Goal: Information Seeking & Learning: Understand process/instructions

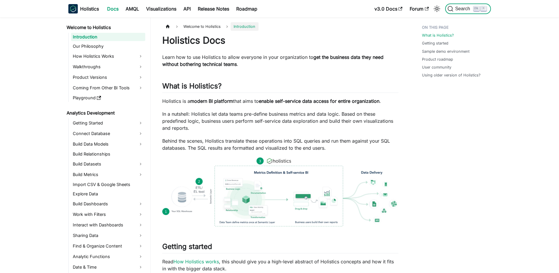
click at [475, 5] on button "Search K" at bounding box center [467, 9] width 45 height 11
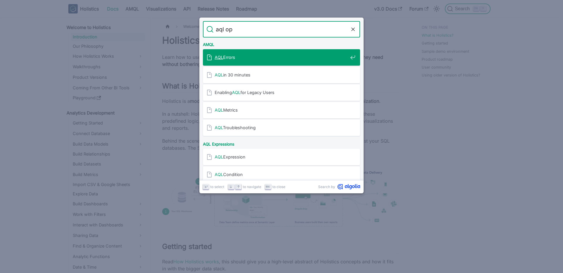
type input "aql ope"
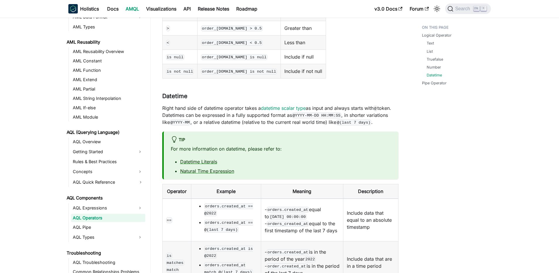
scroll to position [563, 0]
click at [210, 168] on link "Natural Time Expression" at bounding box center [207, 171] width 54 height 6
click at [209, 158] on link "Datetime Literals" at bounding box center [198, 161] width 37 height 6
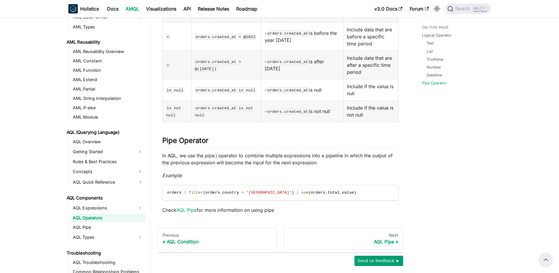
scroll to position [663, 0]
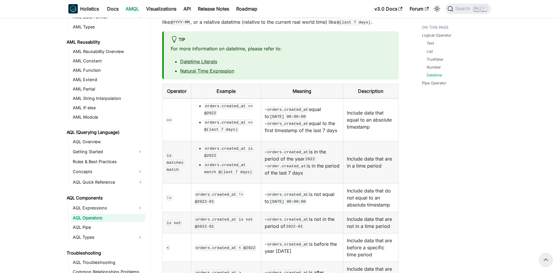
click at [212, 162] on code "orders.created_at match @(last 7 days)" at bounding box center [228, 168] width 49 height 13
click at [209, 162] on code "orders.created_at match @(last 7 days)" at bounding box center [228, 168] width 49 height 13
drag, startPoint x: 197, startPoint y: 143, endPoint x: 242, endPoint y: 139, distance: 45.1
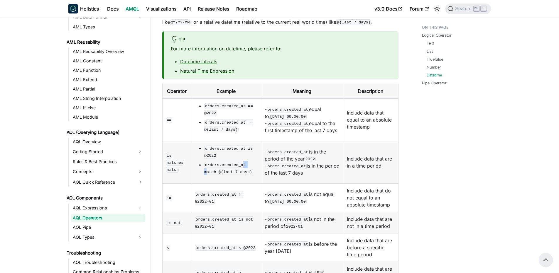
click at [242, 145] on ul "orders.created_at is @2022 orders.created_at match @(last 7 days)" at bounding box center [226, 160] width 62 height 31
click at [242, 162] on code "orders.created_at match @(last 7 days)" at bounding box center [228, 168] width 49 height 13
click at [237, 162] on code "orders.created_at match @(last 7 days)" at bounding box center [228, 168] width 49 height 13
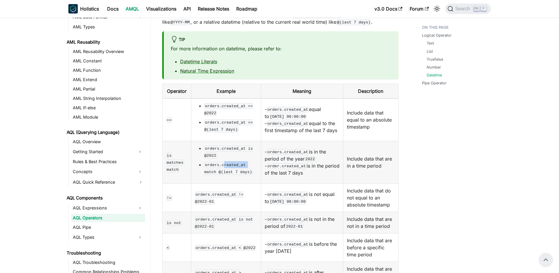
click at [237, 162] on code "orders.created_at match @(last 7 days)" at bounding box center [228, 168] width 49 height 13
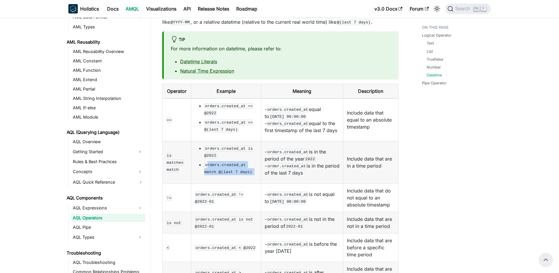
click at [232, 162] on code "orders.created_at match @(last 7 days)" at bounding box center [228, 168] width 49 height 13
click at [230, 162] on code "orders.created_at match @(last 7 days)" at bounding box center [228, 168] width 49 height 13
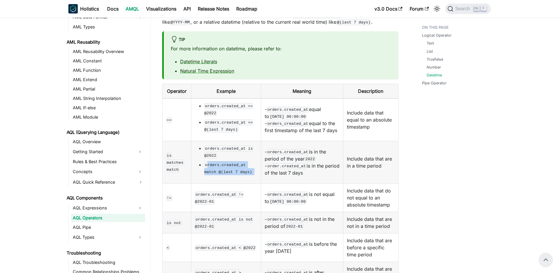
click at [230, 162] on code "orders.created_at match @(last 7 days)" at bounding box center [228, 168] width 49 height 13
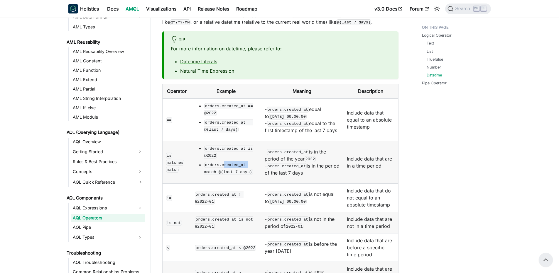
click at [230, 162] on code "orders.created_at match @(last 7 days)" at bounding box center [228, 168] width 49 height 13
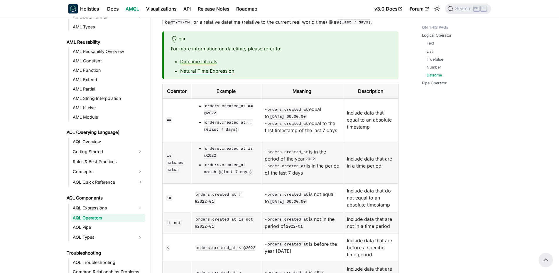
click at [225, 120] on code "orders.created_at == @(last 7 days)" at bounding box center [228, 126] width 49 height 13
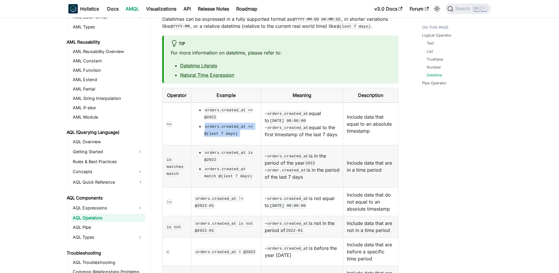
scroll to position [698, 0]
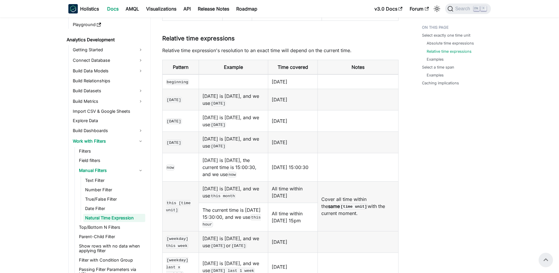
scroll to position [387, 0]
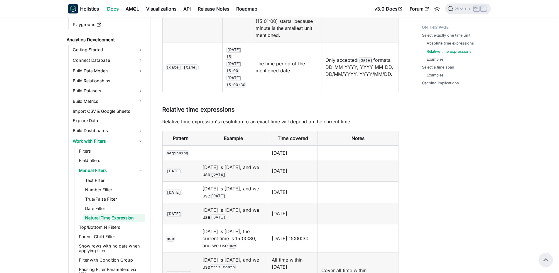
click at [288, 118] on p "Relative time expression's resolution to an exact time will depend on the curre…" at bounding box center [280, 121] width 236 height 7
click at [245, 146] on td at bounding box center [233, 153] width 69 height 15
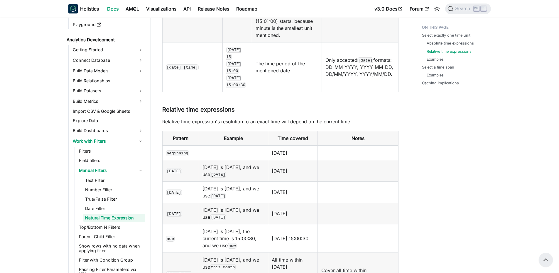
click at [245, 146] on td at bounding box center [233, 153] width 69 height 15
click at [240, 146] on td at bounding box center [233, 153] width 69 height 15
click at [200, 146] on td at bounding box center [233, 153] width 69 height 15
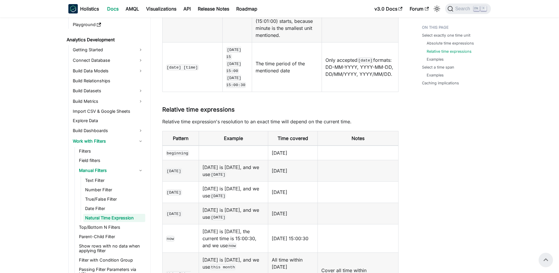
click at [201, 146] on td at bounding box center [233, 153] width 69 height 15
click at [179, 151] on code "beginning" at bounding box center [177, 154] width 23 height 6
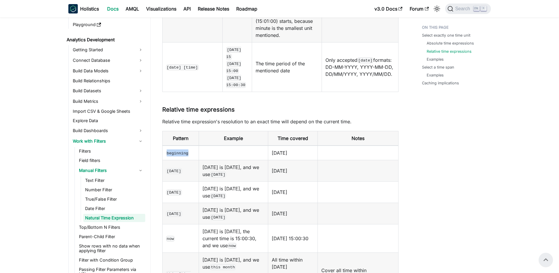
click at [179, 151] on code "beginning" at bounding box center [177, 154] width 23 height 6
click at [185, 183] on td "yesterday" at bounding box center [180, 192] width 37 height 21
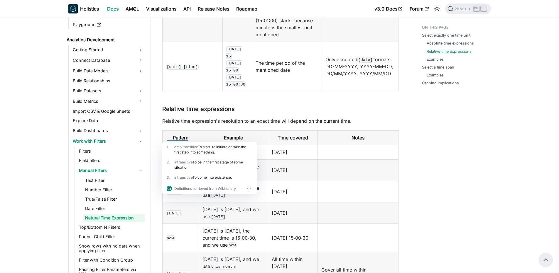
scroll to position [458, 0]
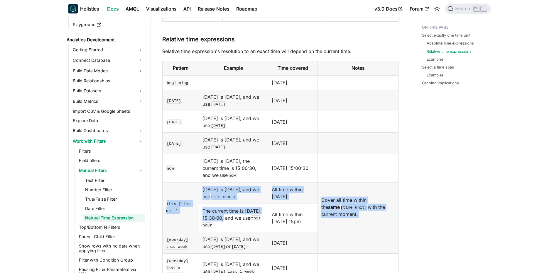
drag, startPoint x: 164, startPoint y: 198, endPoint x: 244, endPoint y: 212, distance: 82.0
click at [244, 212] on td "The current time is 2024-04-15 15:30:00, and we use this hour" at bounding box center [233, 218] width 69 height 28
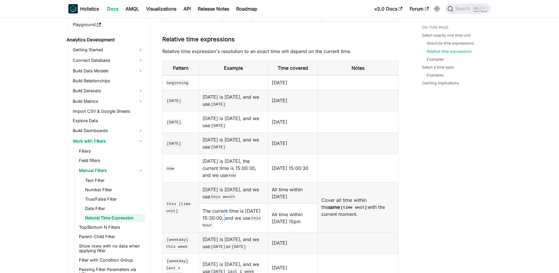
click at [244, 212] on td "The current time is 2024-04-15 15:30:00, and we use this hour" at bounding box center [233, 218] width 69 height 28
click at [227, 191] on td "Today is 2024-04-15, and we use this month" at bounding box center [233, 193] width 69 height 21
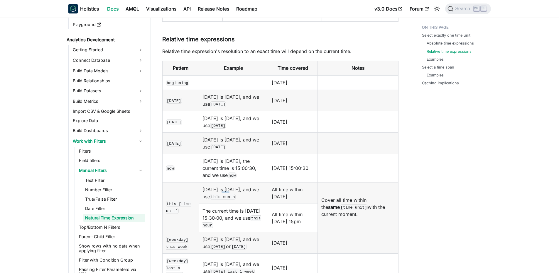
click at [198, 191] on td "this [time unit]" at bounding box center [180, 208] width 37 height 50
drag, startPoint x: 200, startPoint y: 177, endPoint x: 282, endPoint y: 196, distance: 83.9
click at [282, 196] on tr "this [time unit] Today is 2024-04-15, and we use this month All time within Apr…" at bounding box center [280, 193] width 236 height 21
click at [282, 196] on td "All time within Apr 2024" at bounding box center [293, 193] width 50 height 21
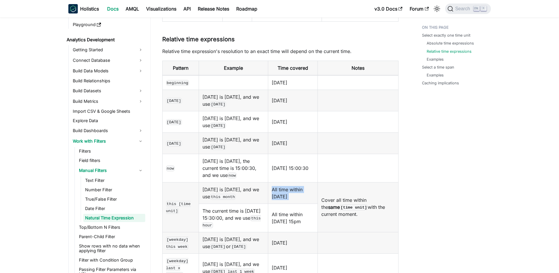
click at [282, 196] on td "All time within Apr 2024" at bounding box center [293, 193] width 50 height 21
click at [270, 196] on td "All time within Apr 2024" at bounding box center [293, 193] width 50 height 21
click at [215, 205] on td "The current time is 2024-04-15 15:30:00, and we use this hour" at bounding box center [233, 218] width 69 height 28
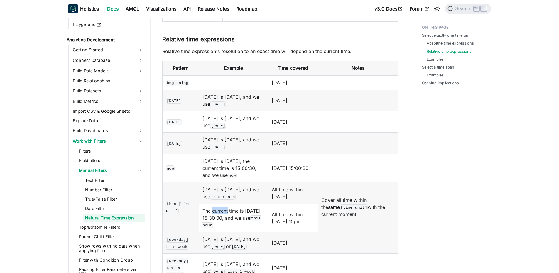
click at [215, 205] on td "The current time is 2024-04-15 15:30:00, and we use this hour" at bounding box center [233, 218] width 69 height 28
drag, startPoint x: 215, startPoint y: 205, endPoint x: 346, endPoint y: 205, distance: 131.4
click at [215, 205] on td "The current time is 2024-04-15 15:30:00, and we use this hour" at bounding box center [233, 218] width 69 height 28
click at [357, 203] on td "Cover all time within the same [time unit] with the current moment." at bounding box center [358, 208] width 80 height 50
drag, startPoint x: 322, startPoint y: 191, endPoint x: 413, endPoint y: 206, distance: 92.9
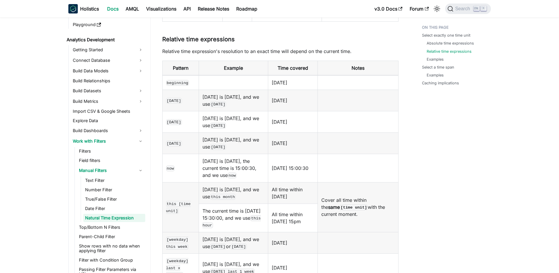
click at [372, 203] on td "Cover all time within the same [time unit] with the current moment." at bounding box center [358, 208] width 80 height 50
click at [365, 208] on td "Cover all time within the same [time unit] with the current moment." at bounding box center [358, 208] width 80 height 50
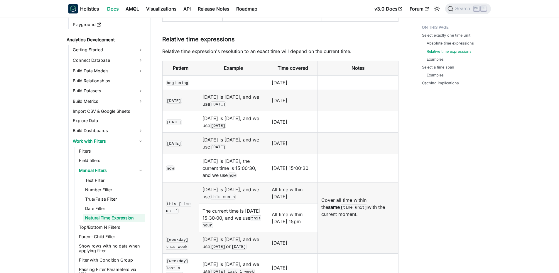
drag, startPoint x: 393, startPoint y: 210, endPoint x: 357, endPoint y: 196, distance: 39.1
click at [364, 199] on td "Cover all time within the same [time unit] with the current moment." at bounding box center [358, 208] width 80 height 50
click at [310, 183] on td "All time within Apr 2024" at bounding box center [293, 193] width 50 height 21
click at [298, 207] on td "All time within 2024-04-15, 15pm" at bounding box center [293, 218] width 50 height 28
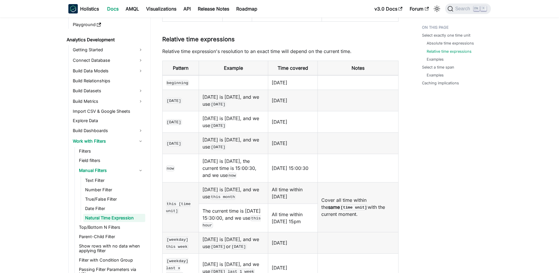
click at [298, 207] on td "All time within 2024-04-15, 15pm" at bounding box center [293, 218] width 50 height 28
click at [285, 208] on td "All time within 2024-04-15, 15pm" at bounding box center [293, 218] width 50 height 28
drag, startPoint x: 269, startPoint y: 207, endPoint x: 317, endPoint y: 215, distance: 47.9
click at [317, 215] on td "All time within 2024-04-15, 15pm" at bounding box center [293, 218] width 50 height 28
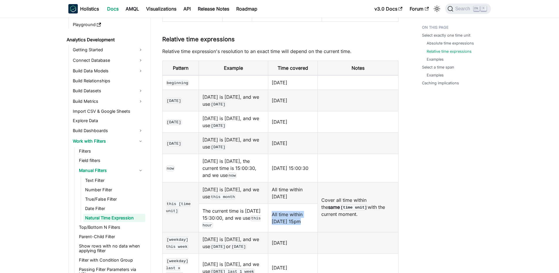
click at [317, 215] on td "All time within 2024-04-15, 15pm" at bounding box center [293, 218] width 50 height 28
click at [309, 209] on td "All time within 2024-04-15, 15pm" at bounding box center [293, 218] width 50 height 28
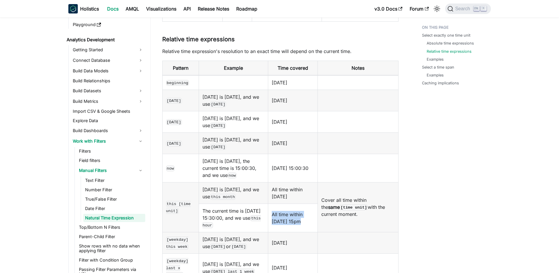
click at [309, 209] on td "All time within 2024-04-15, 15pm" at bounding box center [293, 218] width 50 height 28
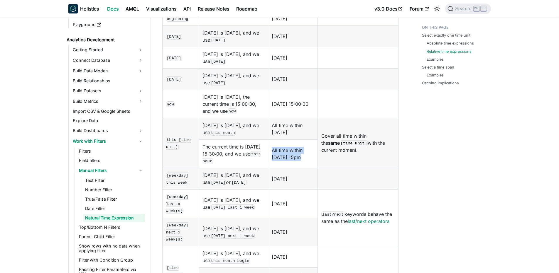
scroll to position [528, 0]
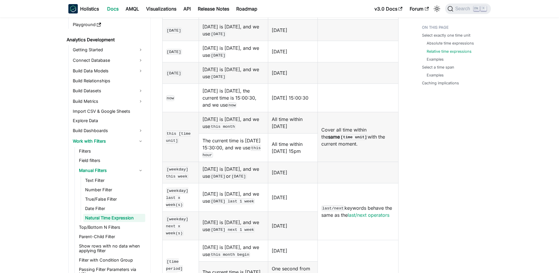
click at [245, 163] on td "Today is Thursday 2024-04-18, and we use monday this week or mon this week" at bounding box center [233, 172] width 69 height 21
click at [213, 165] on td "Today is Thursday 2024-04-18, and we use monday this week or mon this week" at bounding box center [233, 172] width 69 height 21
drag, startPoint x: 162, startPoint y: 167, endPoint x: 233, endPoint y: 173, distance: 71.5
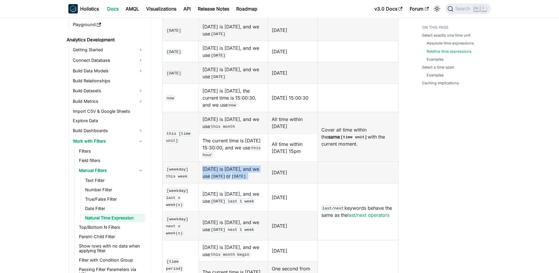
click at [232, 182] on td "Today is Thursday 2024-04-18, and we use monday this week or mon this week" at bounding box center [233, 172] width 69 height 21
click at [219, 195] on td "Today is Thursday 2024-04-18, and we use monday last 1 week" at bounding box center [233, 197] width 69 height 28
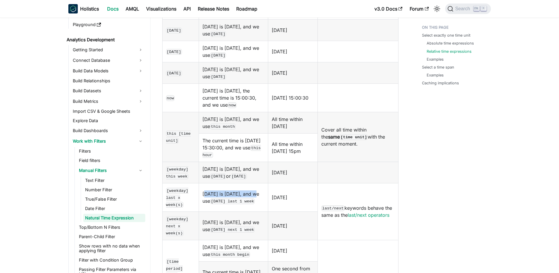
drag, startPoint x: 206, startPoint y: 197, endPoint x: 259, endPoint y: 195, distance: 53.4
click at [259, 195] on td "Today is Thursday 2024-04-18, and we use monday last 1 week" at bounding box center [233, 197] width 69 height 28
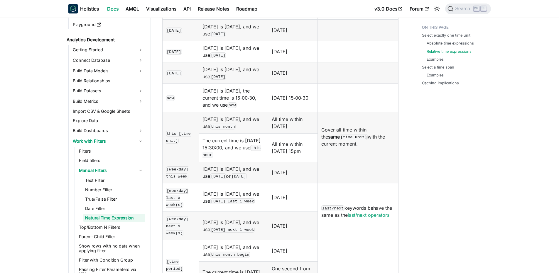
click at [337, 205] on td "last/next keywords behave the same as the last/next operators" at bounding box center [358, 211] width 80 height 57
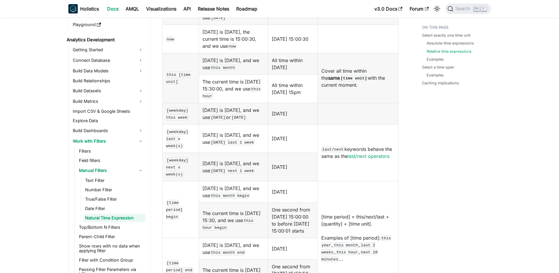
scroll to position [599, 0]
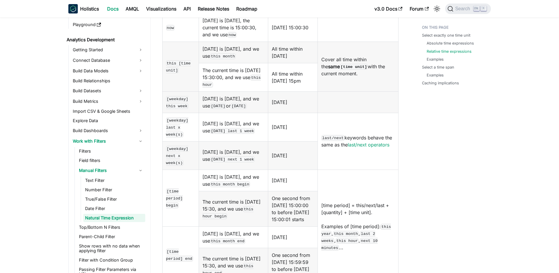
click at [318, 191] on td "2024-04-01" at bounding box center [293, 180] width 50 height 21
click at [352, 188] on td "[time period] = this/next/last + [quantity] + [time unit]. Examples of [time pe…" at bounding box center [358, 227] width 80 height 114
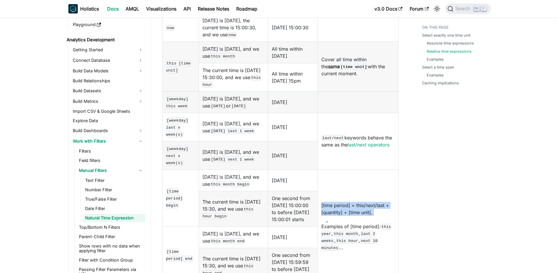
click at [352, 188] on td "[time period] = this/next/last + [quantity] + [time unit]. Examples of [time pe…" at bounding box center [358, 227] width 80 height 114
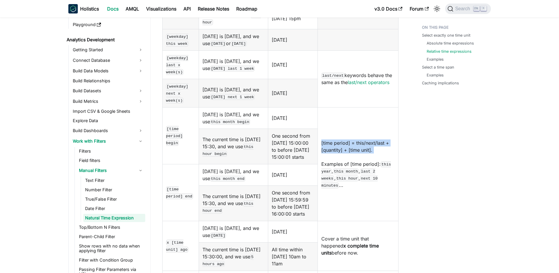
scroll to position [669, 0]
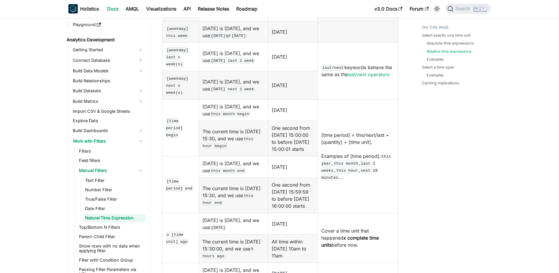
click at [232, 174] on code "this month end" at bounding box center [227, 171] width 35 height 6
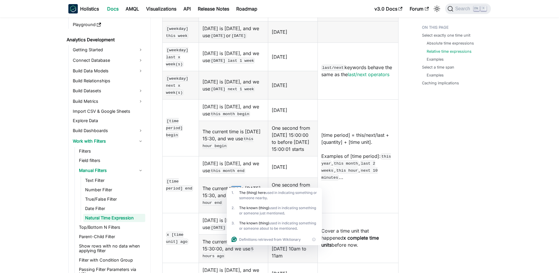
click at [242, 189] on div "1 . The (thing) here used in indicating something or someone nearby ." at bounding box center [274, 195] width 95 height 15
click at [231, 188] on div "1 . The (thing) here used in indicating something or someone nearby ." at bounding box center [274, 195] width 95 height 15
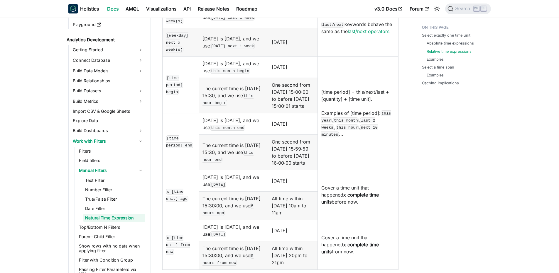
scroll to position [739, 0]
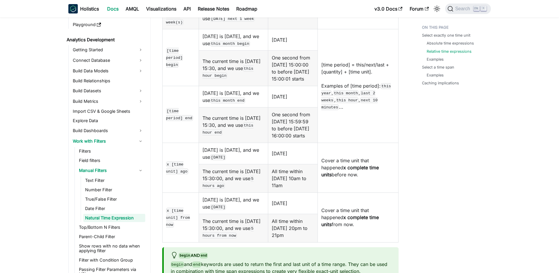
click at [231, 188] on td "The current time is 2024-04-15 15:30:00, and we use 5 hours ago" at bounding box center [233, 178] width 69 height 28
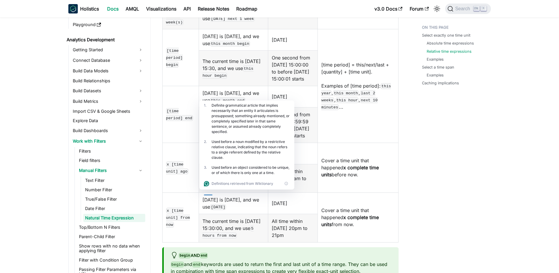
click at [226, 160] on code "5 days ago" at bounding box center [218, 158] width 16 height 6
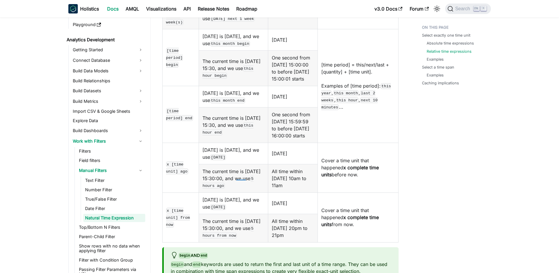
click at [240, 180] on div at bounding box center [241, 178] width 10 height 4
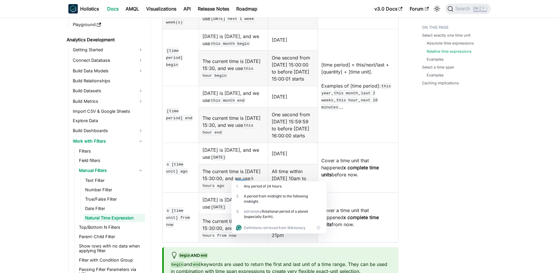
click at [240, 180] on div at bounding box center [241, 178] width 10 height 4
click at [236, 164] on td "Today is 2024-04-15, and we use 5 days ago" at bounding box center [233, 153] width 69 height 21
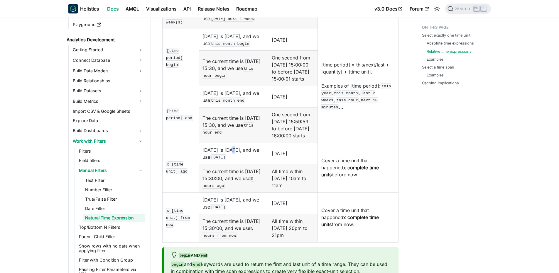
click at [236, 164] on td "Today is 2024-04-15, and we use 5 days ago" at bounding box center [233, 153] width 69 height 21
click at [209, 164] on td "Today is 2024-04-15, and we use 5 days ago" at bounding box center [233, 153] width 69 height 21
drag, startPoint x: 196, startPoint y: 170, endPoint x: 245, endPoint y: 180, distance: 49.9
click at [245, 164] on tr "x [time unit] ago Today is 2024-04-15, and we use 5 days ago 2024-04-10 Cover a…" at bounding box center [280, 153] width 236 height 21
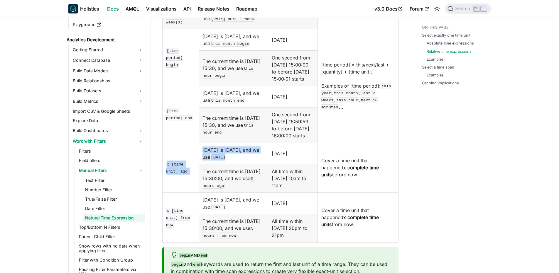
click at [226, 160] on code "5 days ago" at bounding box center [218, 158] width 16 height 6
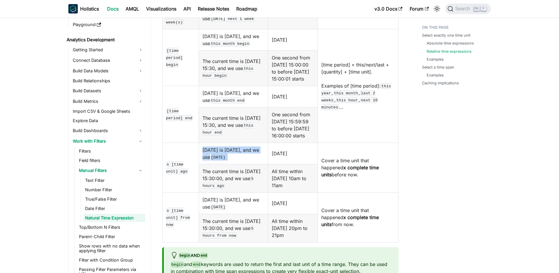
click at [226, 160] on code "5 days ago" at bounding box center [218, 158] width 16 height 6
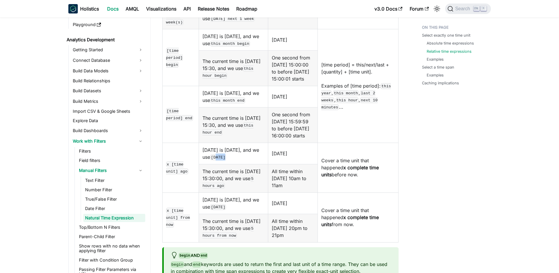
click at [226, 160] on code "5 days ago" at bounding box center [218, 158] width 16 height 6
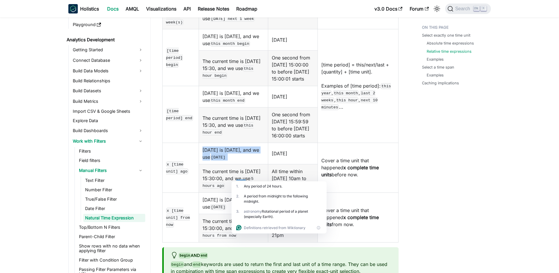
click at [226, 160] on code "5 days ago" at bounding box center [218, 158] width 16 height 6
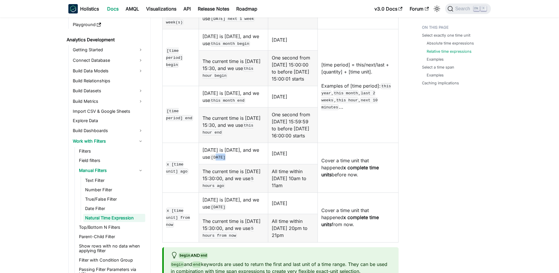
click at [226, 160] on code "5 days ago" at bounding box center [218, 158] width 16 height 6
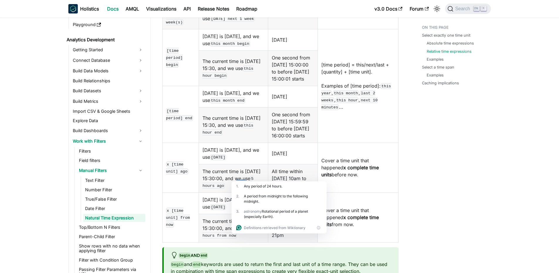
click at [394, 142] on td "[time period] = this/next/last + [quantity] + [time unit]. Examples of [time pe…" at bounding box center [358, 86] width 80 height 114
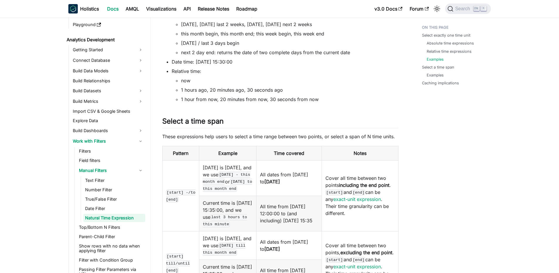
scroll to position [1162, 0]
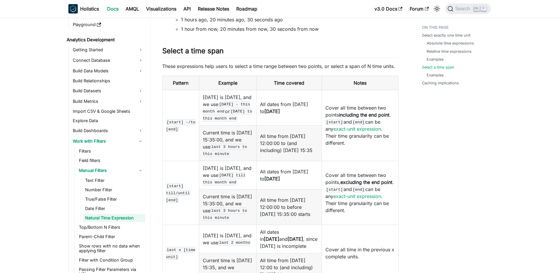
click at [305, 126] on td "All dates from 2024-04-15 to 2024-04-30" at bounding box center [288, 108] width 65 height 36
click at [301, 126] on td "All dates from 2024-04-15 to 2024-04-30" at bounding box center [288, 108] width 65 height 36
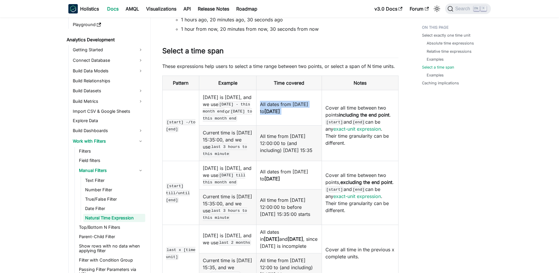
click at [301, 126] on td "All dates from 2024-04-15 to 2024-04-30" at bounding box center [288, 108] width 65 height 36
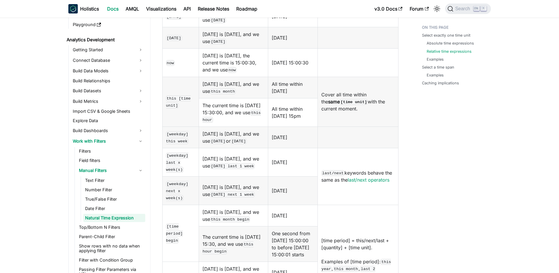
scroll to position [599, 0]
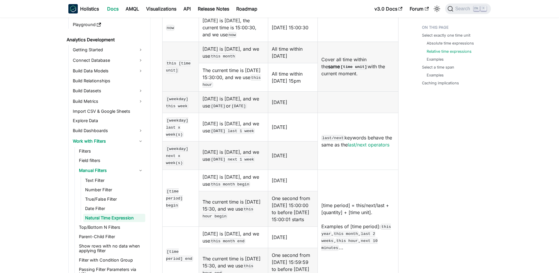
click at [355, 140] on td "last/next keywords behave the same as the last/next operators" at bounding box center [358, 141] width 80 height 57
click at [367, 147] on link "last/next operators" at bounding box center [369, 145] width 42 height 6
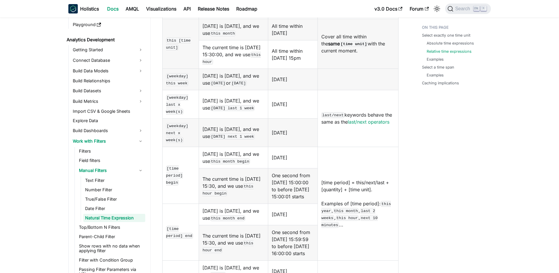
scroll to position [634, 0]
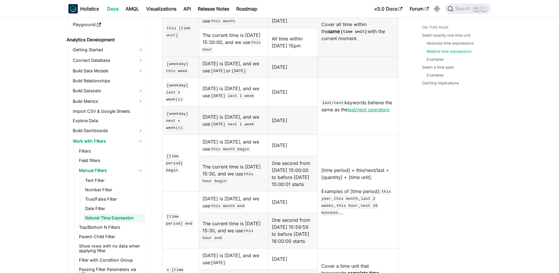
click at [368, 113] on link "last/next operators" at bounding box center [369, 110] width 42 height 6
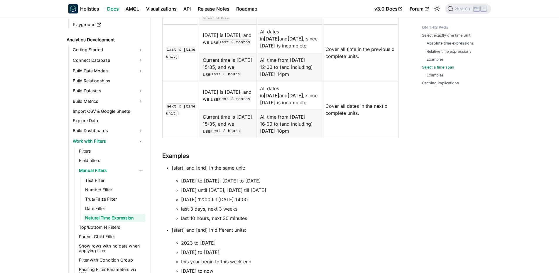
scroll to position [1373, 0]
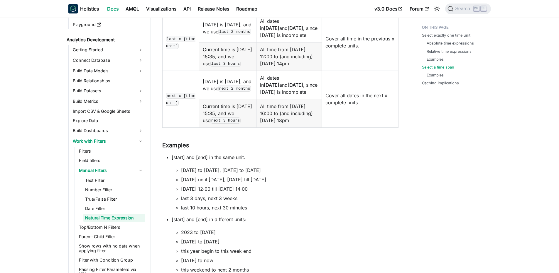
click at [282, 42] on td "All dates in Feb 2024 and Mar 2024 , since Apr 2024 is incomplete" at bounding box center [288, 28] width 65 height 28
click at [276, 42] on td "All dates in Feb 2024 and Mar 2024 , since Apr 2024 is incomplete" at bounding box center [288, 28] width 65 height 28
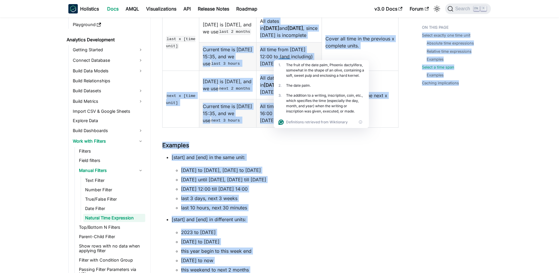
drag, startPoint x: 274, startPoint y: 53, endPoint x: 297, endPoint y: 70, distance: 28.4
click at [297, 42] on td "All dates in Feb 2024 and Mar 2024 , since Apr 2024 is incomplete" at bounding box center [288, 28] width 65 height 28
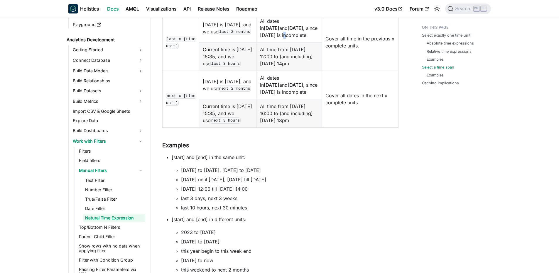
click at [297, 42] on td "All dates in Feb 2024 and Mar 2024 , since Apr 2024 is incomplete" at bounding box center [288, 28] width 65 height 28
click at [280, 42] on td "All dates in Feb 2024 and Mar 2024 , since Apr 2024 is incomplete" at bounding box center [288, 28] width 65 height 28
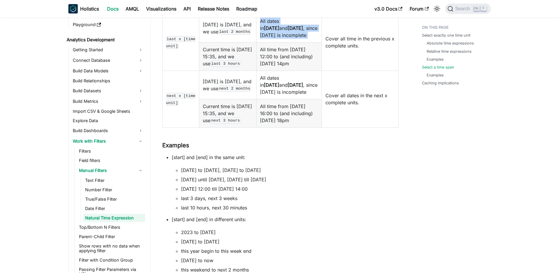
click at [278, 42] on td "All dates in Feb 2024 and Mar 2024 , since Apr 2024 is incomplete" at bounding box center [288, 28] width 65 height 28
click at [276, 42] on td "All dates in Feb 2024 and Mar 2024 , since Apr 2024 is incomplete" at bounding box center [288, 28] width 65 height 28
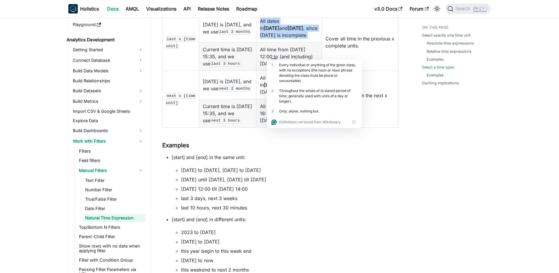
click at [273, 42] on td "All dates in Feb 2024 and Mar 2024 , since Apr 2024 is incomplete" at bounding box center [288, 28] width 65 height 28
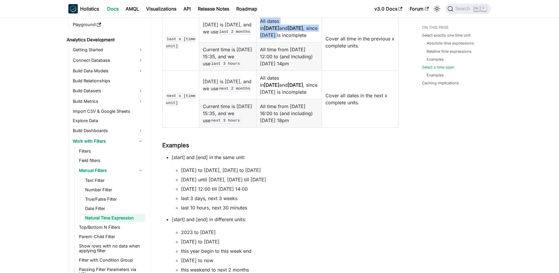
drag, startPoint x: 269, startPoint y: 55, endPoint x: 290, endPoint y: 73, distance: 27.4
click at [290, 42] on td "All dates in Feb 2024 and Mar 2024 , since Apr 2024 is incomplete" at bounding box center [288, 28] width 65 height 28
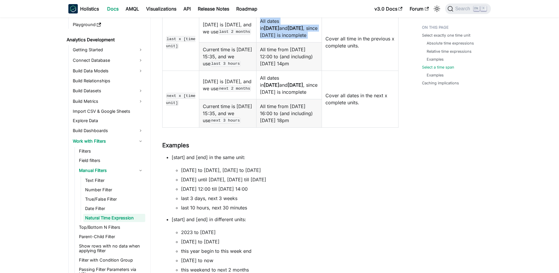
click at [290, 42] on td "All dates in Feb 2024 and Mar 2024 , since Apr 2024 is incomplete" at bounding box center [288, 28] width 65 height 28
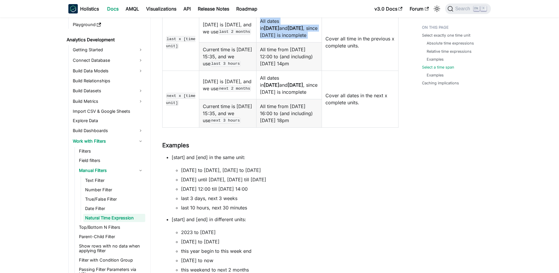
click at [290, 42] on td "All dates in Feb 2024 and Mar 2024 , since Apr 2024 is incomplete" at bounding box center [288, 28] width 65 height 28
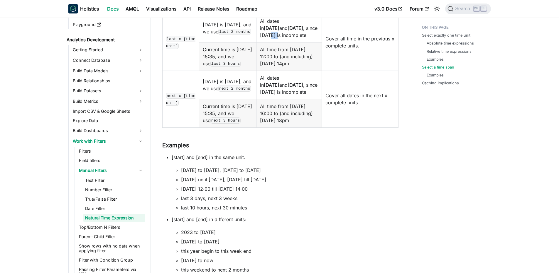
click at [290, 42] on td "All dates in Feb 2024 and Mar 2024 , since Apr 2024 is incomplete" at bounding box center [288, 28] width 65 height 28
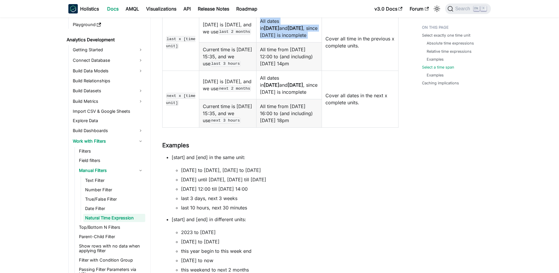
click at [290, 42] on td "All dates in Feb 2024 and Mar 2024 , since Apr 2024 is incomplete" at bounding box center [288, 28] width 65 height 28
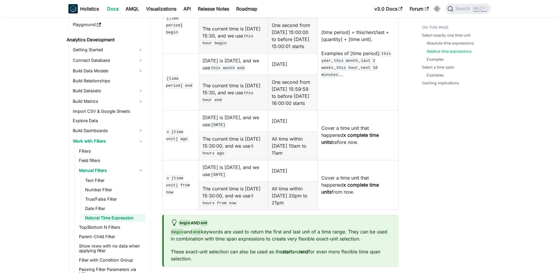
scroll to position [775, 0]
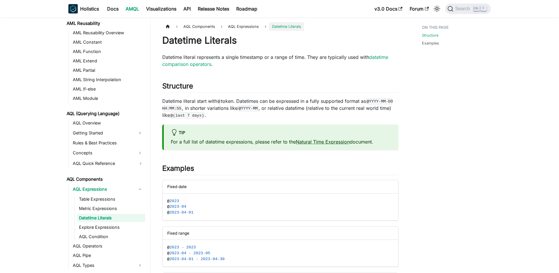
scroll to position [106, 0]
